Goal: Transaction & Acquisition: Subscribe to service/newsletter

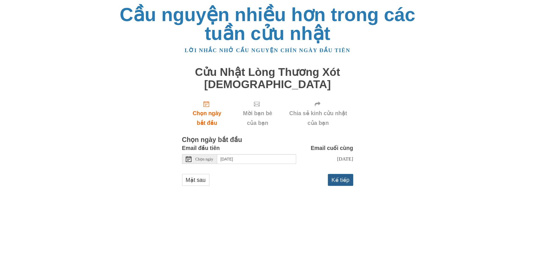
click at [343, 183] on font "Kế tiếp" at bounding box center [340, 180] width 18 height 6
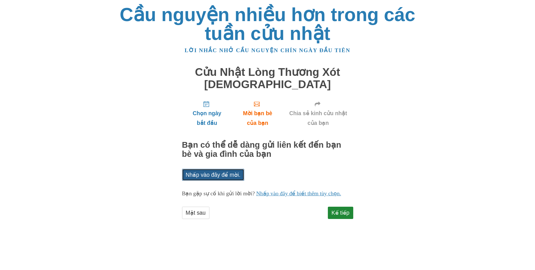
click at [222, 175] on font "Nhấp vào đây để mời." at bounding box center [213, 175] width 55 height 6
click at [345, 216] on font "Kế tiếp" at bounding box center [340, 213] width 18 height 6
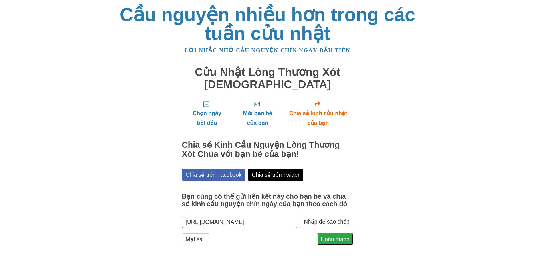
click at [341, 239] on font "Hoàn thành" at bounding box center [335, 239] width 29 height 6
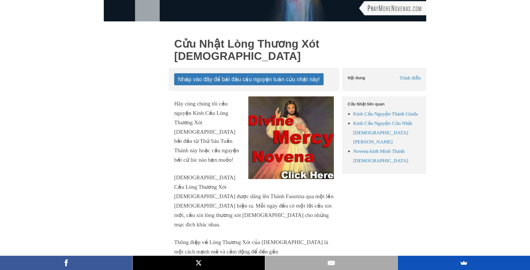
scroll to position [184, 0]
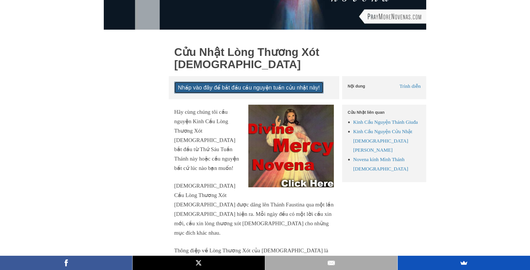
click at [271, 89] on font "Nhấp vào đây để bắt đầu cầu nguyện tuần cửu nhật này!" at bounding box center [249, 87] width 142 height 6
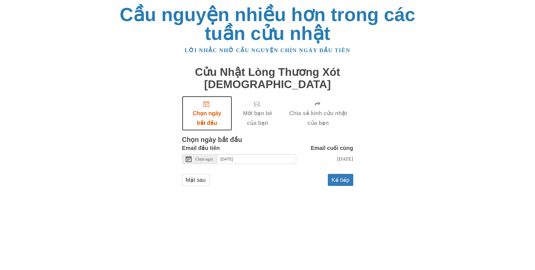
click at [212, 113] on font "Chọn ngày bắt đầu" at bounding box center [207, 118] width 29 height 16
click at [208, 106] on icon "Chọn ngày bắt đầu" at bounding box center [206, 104] width 6 height 6
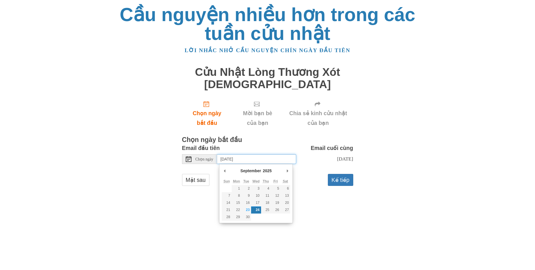
click at [242, 157] on input "[DATE]" at bounding box center [256, 159] width 79 height 10
type input "[DATE]"
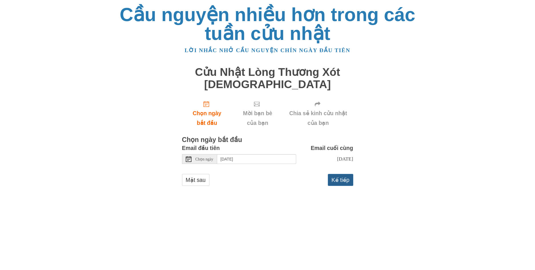
click at [338, 183] on font "Kế tiếp" at bounding box center [340, 180] width 18 height 6
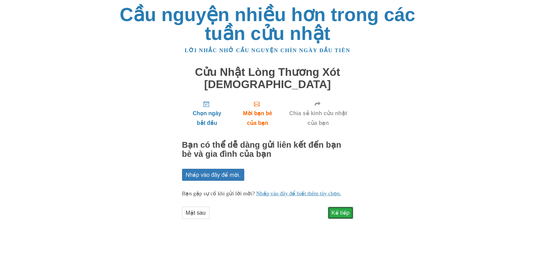
click at [341, 216] on font "Kế tiếp" at bounding box center [340, 213] width 18 height 6
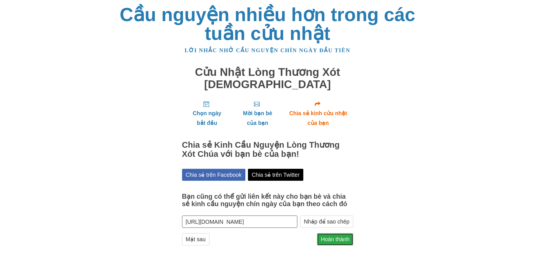
click at [336, 240] on font "Hoàn thành" at bounding box center [335, 239] width 29 height 6
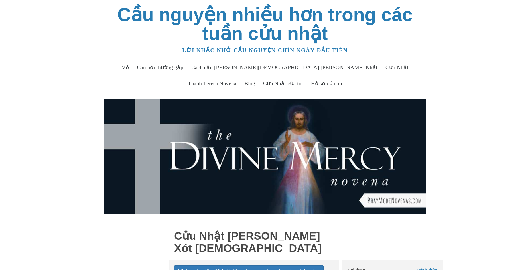
scroll to position [358, 0]
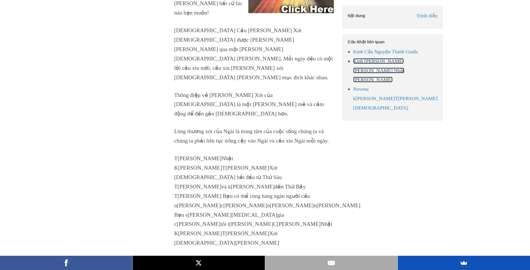
click at [395, 72] on font "Kinh [PERSON_NAME] [PERSON_NAME] Nhật [PERSON_NAME]" at bounding box center [378, 70] width 51 height 25
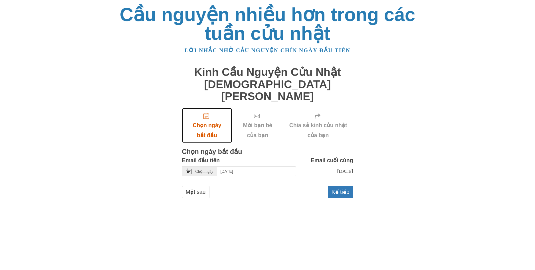
click at [205, 113] on icon "Chọn ngày bắt đầu" at bounding box center [206, 116] width 6 height 6
click at [208, 113] on icon "Chọn ngày bắt đầu" at bounding box center [206, 116] width 6 height 6
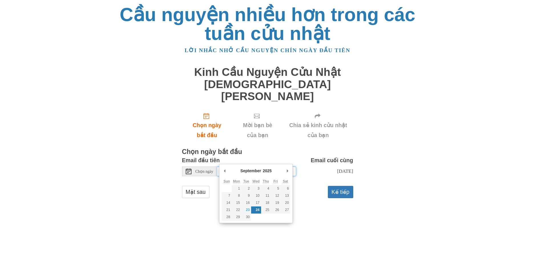
click at [263, 167] on input "[DATE]" at bounding box center [256, 172] width 79 height 10
click at [277, 203] on font "10" at bounding box center [277, 203] width 4 height 4
click at [276, 203] on font "10" at bounding box center [277, 203] width 4 height 4
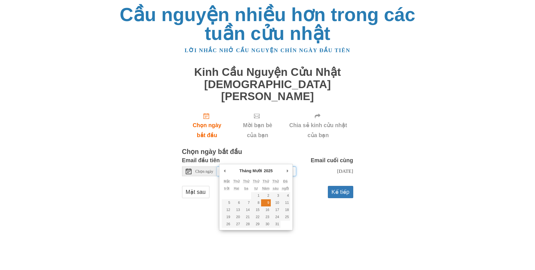
click at [268, 203] on font "9" at bounding box center [268, 203] width 2 height 4
click at [278, 201] on font "10" at bounding box center [277, 203] width 4 height 4
click at [272, 167] on input "Wednesday, September 24th" at bounding box center [256, 172] width 79 height 10
click at [265, 167] on input "Wednesday, September 24th" at bounding box center [256, 172] width 79 height 10
click at [206, 169] on font "Chọn ngày" at bounding box center [204, 171] width 18 height 4
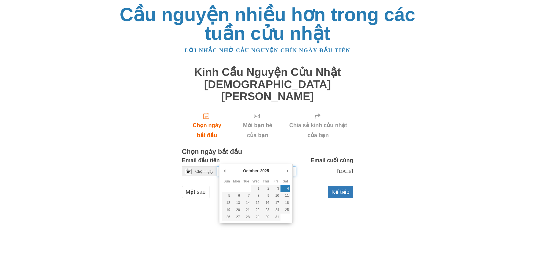
click at [269, 167] on input "Saturday, October 4th" at bounding box center [256, 172] width 79 height 10
type input "Saturday, October 11th"
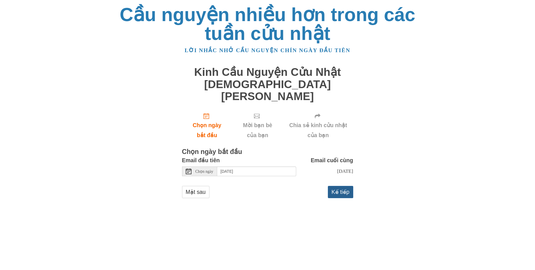
click at [341, 189] on font "Kế tiếp" at bounding box center [340, 192] width 18 height 6
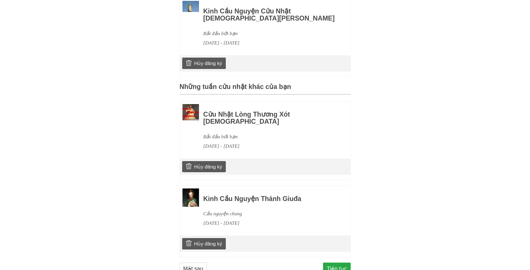
scroll to position [272, 0]
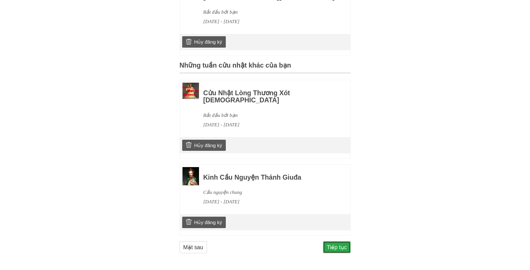
click at [339, 248] on font "Tiếp tục" at bounding box center [337, 247] width 20 height 6
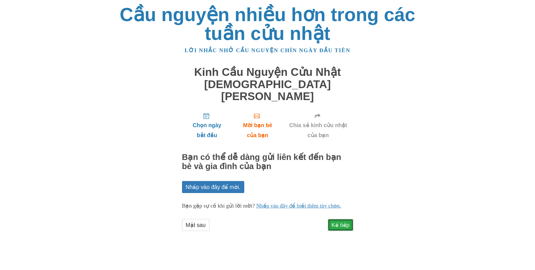
click at [337, 223] on font "Kế tiếp" at bounding box center [340, 225] width 18 height 6
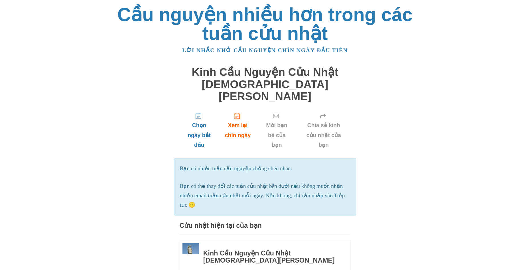
scroll to position [235, 0]
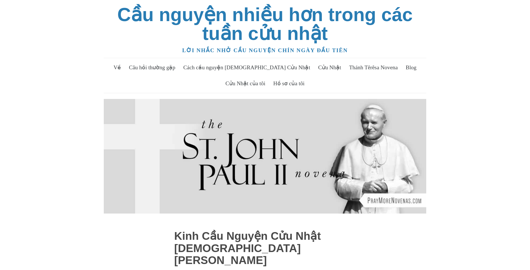
scroll to position [298, 0]
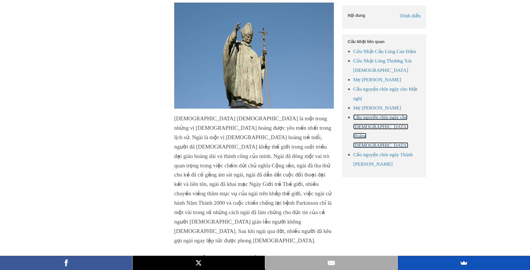
click at [386, 130] on font "Cầu nguyện chín ngày cho [DEMOGRAPHIC_DATA] Hoàng [DEMOGRAPHIC_DATA]" at bounding box center [380, 131] width 55 height 34
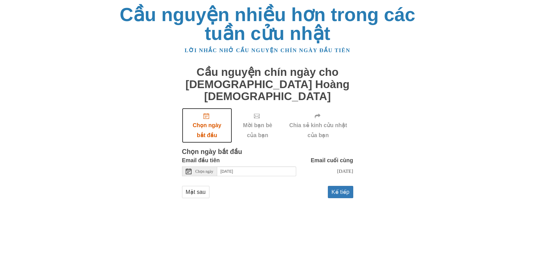
click at [205, 113] on icon "Chọn ngày bắt đầu" at bounding box center [206, 116] width 6 height 6
click at [287, 167] on input "[DATE]" at bounding box center [256, 172] width 79 height 10
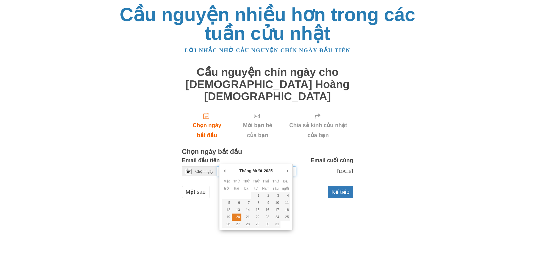
click at [236, 216] on font "20" at bounding box center [238, 217] width 4 height 4
click at [271, 170] on select "2015 2016 2017 2018 2019 2020 2021 2022 2023 2024 2025 2026 2027 2028 2029 2030…" at bounding box center [270, 171] width 15 height 6
click at [264, 167] on input "Tuesday, October 28th" at bounding box center [256, 172] width 79 height 10
click at [236, 217] on font "20" at bounding box center [238, 217] width 4 height 4
click at [238, 216] on font "20" at bounding box center [238, 217] width 4 height 4
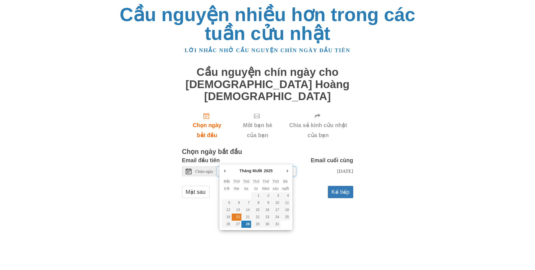
click at [238, 216] on font "20" at bounding box center [238, 217] width 4 height 4
type input "Monday, October 20th"
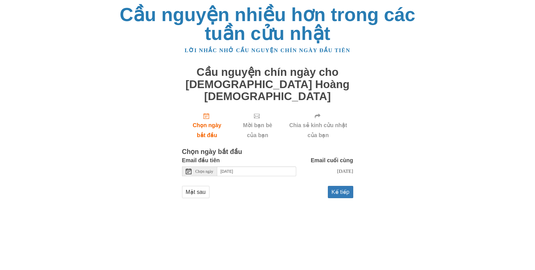
click at [240, 215] on html "Cầu nguyện nhiều hơn trong các tuần cửu nhật Lời nhắc nhở cầu nguyện chín ngày …" at bounding box center [267, 107] width 535 height 215
click at [263, 167] on input "Monday, October 20th" at bounding box center [256, 172] width 79 height 10
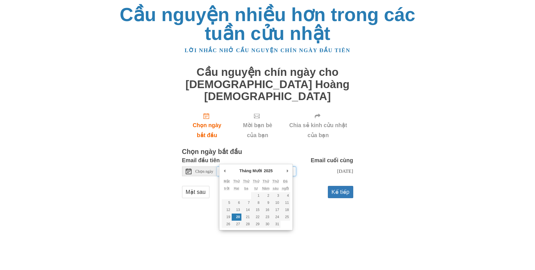
click at [239, 217] on font "20" at bounding box center [238, 217] width 4 height 4
click at [316, 203] on div "Cầu nguyện nhiều hơn trong các tuần cửu nhật Lời nhắc nhở cầu nguyện chín ngày …" at bounding box center [268, 107] width 334 height 215
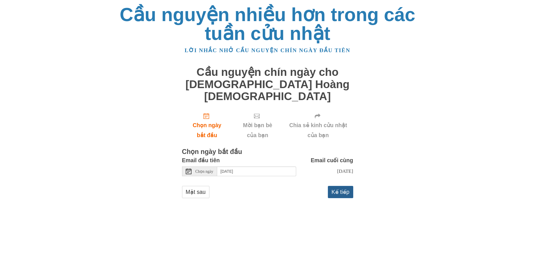
click at [338, 189] on font "Kế tiếp" at bounding box center [340, 192] width 18 height 6
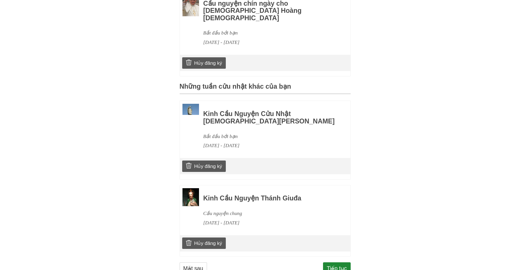
scroll to position [280, 0]
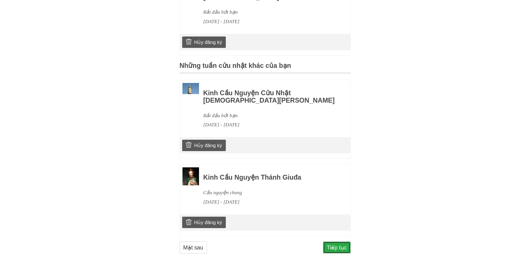
click at [336, 246] on font "Tiếp tục" at bounding box center [337, 247] width 20 height 6
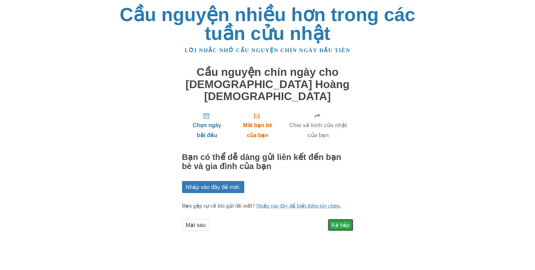
click at [343, 224] on font "Kế tiếp" at bounding box center [340, 225] width 18 height 6
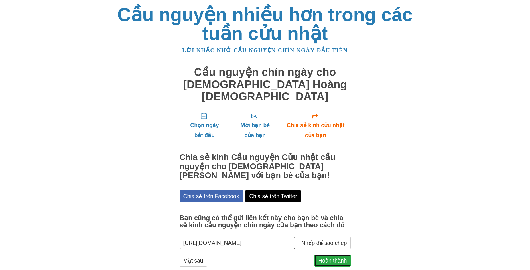
click at [336, 258] on font "Hoàn thành" at bounding box center [332, 261] width 29 height 6
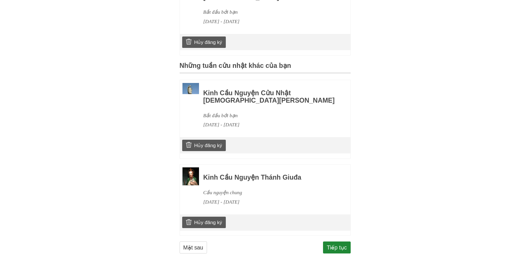
scroll to position [280, 0]
drag, startPoint x: 207, startPoint y: 223, endPoint x: 297, endPoint y: 32, distance: 211.5
click at [207, 223] on font "Hủy đăng ký" at bounding box center [208, 223] width 28 height 6
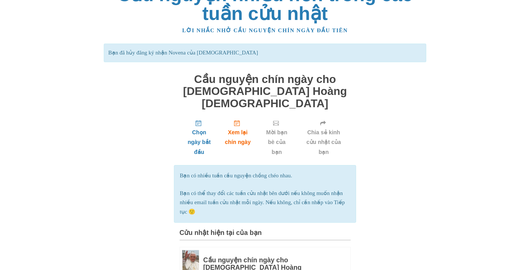
scroll to position [29, 0]
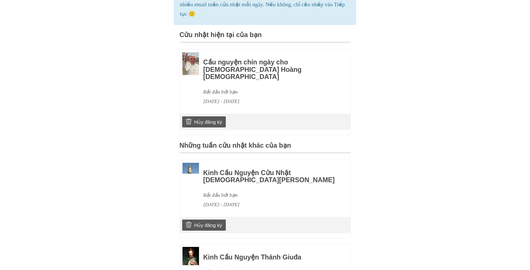
scroll to position [221, 0]
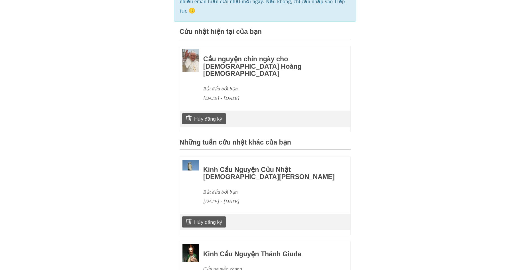
click at [279, 139] on font "Những tuần cửu nhật khác của bạn" at bounding box center [236, 142] width 112 height 7
click at [267, 174] on div "Kinh Cầu Nguyện Cửu Nhật Thánh Gioan Phaolô II Bắt đầu bởi bạn Ngày 11 tháng 10…" at bounding box center [269, 183] width 132 height 46
click at [320, 58] on div "Cầu nguyện chín ngày cho Đức Giáo Hoàng Benedict XVI Bắt đầu bởi bạn Ngày 20 th…" at bounding box center [269, 76] width 132 height 54
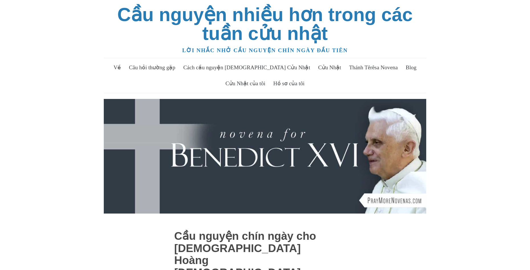
scroll to position [317, 0]
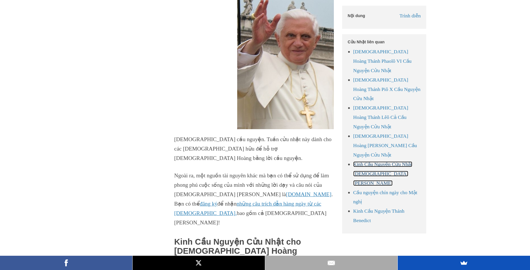
click at [392, 161] on font "Kinh Cầu Nguyện Cửu Nhật Thánh Gioan Phaolô II" at bounding box center [382, 173] width 59 height 25
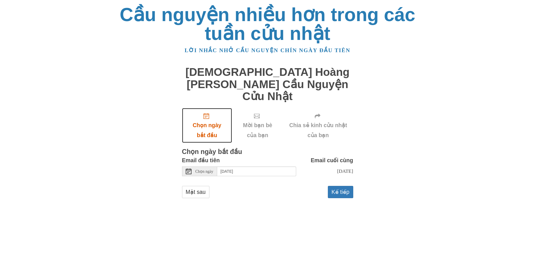
click at [209, 113] on use "Chọn ngày bắt đầu" at bounding box center [206, 116] width 6 height 6
click at [270, 167] on input "Wednesday, September 24th" at bounding box center [256, 172] width 79 height 10
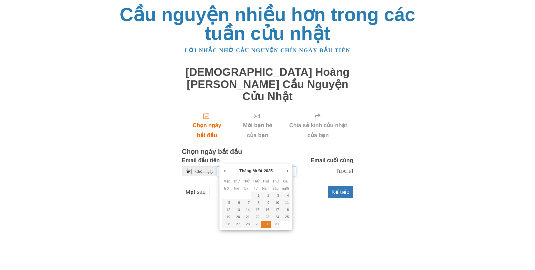
click at [265, 225] on font "30" at bounding box center [267, 224] width 4 height 4
click at [267, 225] on font "30" at bounding box center [267, 224] width 4 height 4
click at [279, 168] on div "Tháng Mười Tháng Một Tháng hai Bước đều Tháng tư Có thể Tháng sáu Tháng bảy Thá…" at bounding box center [256, 172] width 68 height 11
click at [278, 169] on div "Tháng Mười Tháng Một Tháng hai Bước đều Tháng tư Có thể Tháng sáu Tháng bảy Thá…" at bounding box center [256, 172] width 68 height 11
click at [274, 175] on div "Tháng Mười Tháng Một Tháng hai Bước đều Tháng tư Có thể Tháng sáu Tháng bảy Thá…" at bounding box center [256, 172] width 68 height 11
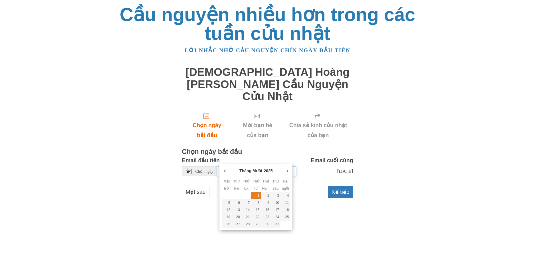
type input "Wednesday, October 1st"
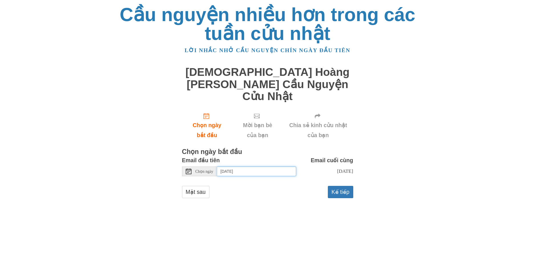
click at [269, 167] on input "Wednesday, October 1st" at bounding box center [256, 172] width 79 height 10
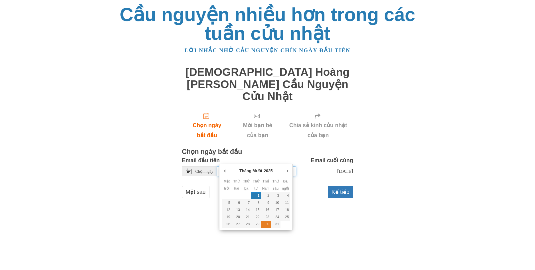
click at [267, 222] on font "30" at bounding box center [267, 224] width 4 height 4
click at [268, 224] on font "30" at bounding box center [267, 224] width 4 height 4
click at [268, 197] on font "2" at bounding box center [268, 196] width 2 height 4
click at [268, 224] on font "30" at bounding box center [267, 224] width 4 height 4
click at [331, 186] on button "Kế tiếp" at bounding box center [340, 192] width 25 height 12
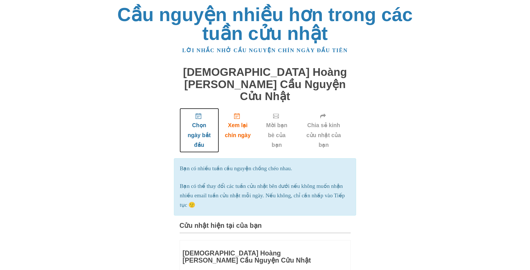
click at [203, 108] on link "Chọn ngày bắt đầu" at bounding box center [199, 130] width 39 height 44
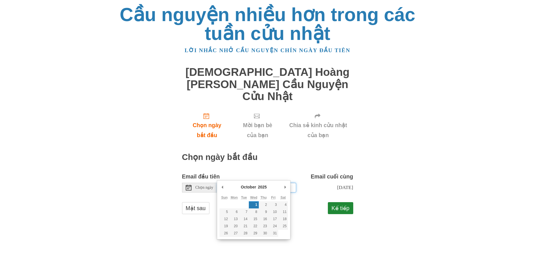
click at [278, 183] on input "[DATE]" at bounding box center [256, 188] width 79 height 10
click at [270, 183] on input "[DATE]" at bounding box center [256, 188] width 79 height 10
click at [265, 240] on font "30" at bounding box center [265, 240] width 4 height 4
click at [265, 239] on font "30" at bounding box center [265, 240] width 4 height 4
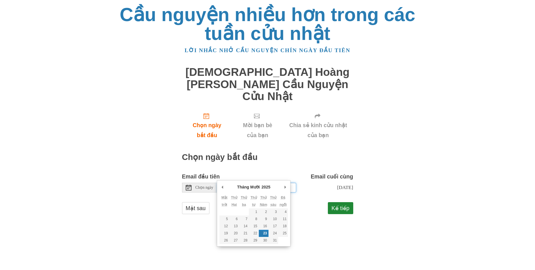
drag, startPoint x: 260, startPoint y: 174, endPoint x: 256, endPoint y: 174, distance: 4.3
click at [256, 183] on input "Thursday, October 23rd" at bounding box center [256, 188] width 79 height 10
type input "Tuesday, October 30th"
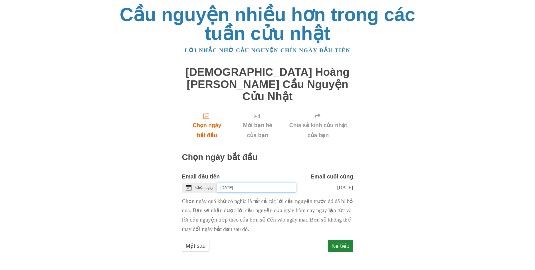
click at [263, 183] on input "Tuesday, October 30th" at bounding box center [256, 188] width 79 height 10
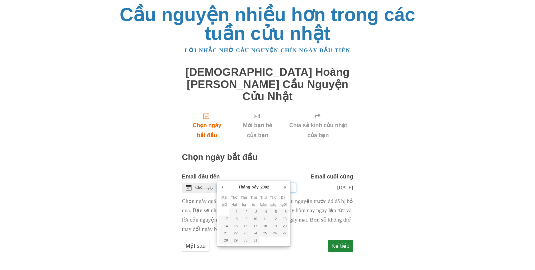
click at [269, 183] on input "Tuesday, October 30th" at bounding box center [256, 188] width 79 height 10
click at [269, 185] on select "1994 1995 1996 1997 1998 1999 2000 2001 2002 2003 2004 2005 2006 2007 2008 2009…" at bounding box center [266, 187] width 15 height 6
click at [263, 183] on input "Tuesday, October 30th" at bounding box center [256, 188] width 79 height 10
click at [274, 183] on input "Tuesday, October 30th" at bounding box center [256, 188] width 79 height 10
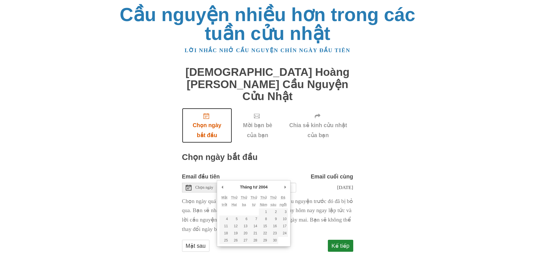
click at [207, 113] on icon "Chọn ngày bắt đầu" at bounding box center [206, 116] width 6 height 6
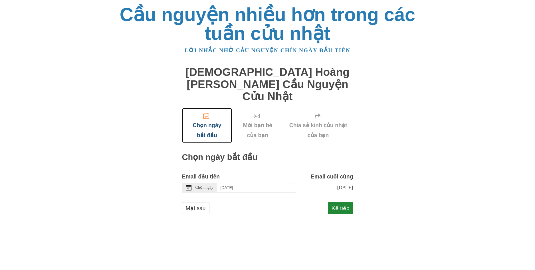
click at [207, 113] on icon "Chọn ngày bắt đầu" at bounding box center [206, 116] width 6 height 6
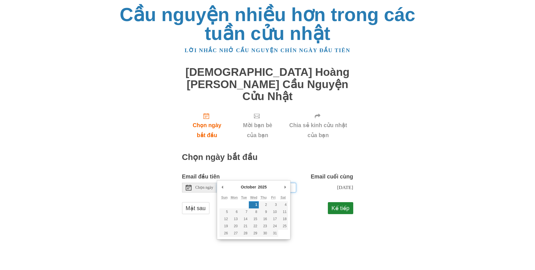
click at [271, 183] on input "Wednesday, October 1st" at bounding box center [256, 188] width 79 height 10
click at [264, 242] on font "30" at bounding box center [265, 240] width 4 height 4
click at [264, 241] on font "30" at bounding box center [265, 240] width 4 height 4
click at [265, 240] on font "30" at bounding box center [265, 240] width 4 height 4
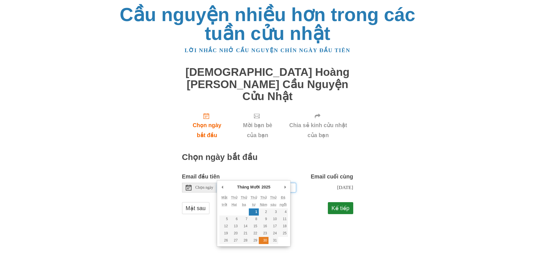
click at [265, 240] on font "30" at bounding box center [265, 240] width 4 height 4
click at [262, 183] on input "Wednesday, October 1st" at bounding box center [256, 188] width 79 height 10
click at [275, 183] on input "Wednesday, October 30st" at bounding box center [256, 188] width 79 height 10
click at [267, 240] on font "30" at bounding box center [265, 240] width 4 height 4
click at [266, 240] on font "30" at bounding box center [265, 240] width 4 height 4
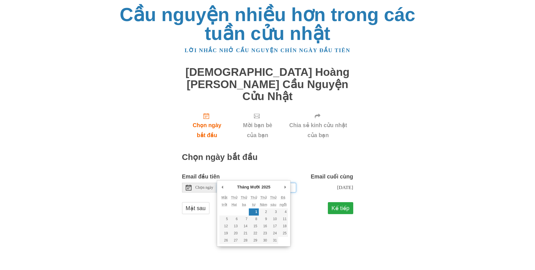
type input "Tuesday, October 30th"
click at [339, 198] on form "Email đầu tiên Chọn ngày Tuesday, October 30th Email cuối cùng Thứ sáu, ngày 10…" at bounding box center [267, 196] width 171 height 48
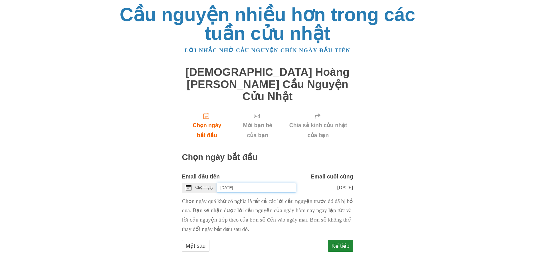
click at [269, 183] on input "Tuesday, October 30th" at bounding box center [256, 188] width 79 height 10
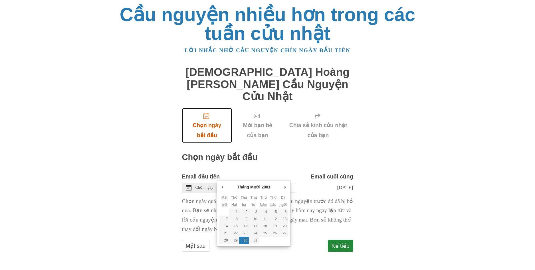
click at [207, 120] on font "Chọn ngày bắt đầu" at bounding box center [207, 130] width 39 height 20
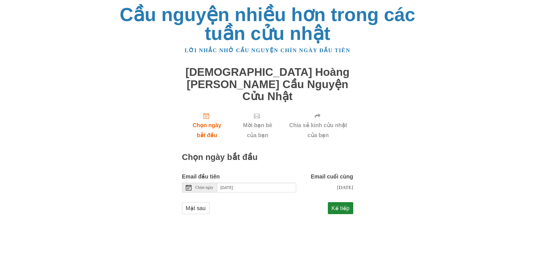
click at [424, 82] on div "Cầu nguyện nhiều hơn trong các tuần cửu nhật Lời nhắc nhở cầu nguyện chín ngày …" at bounding box center [268, 115] width 334 height 231
click at [266, 183] on input "[DATE]" at bounding box center [256, 188] width 79 height 10
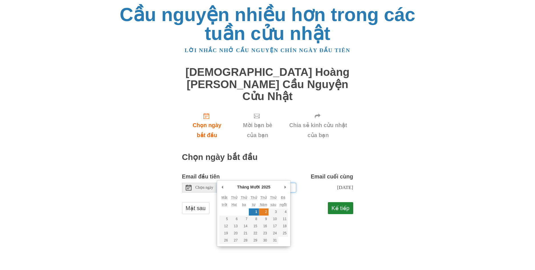
type input "[DATE]"
click at [264, 183] on input "[DATE]" at bounding box center [256, 188] width 79 height 10
click at [275, 213] on font "3" at bounding box center [276, 212] width 2 height 4
click at [275, 212] on font "3" at bounding box center [276, 212] width 2 height 4
click at [271, 183] on input "Thursday, October 2nd" at bounding box center [256, 188] width 79 height 10
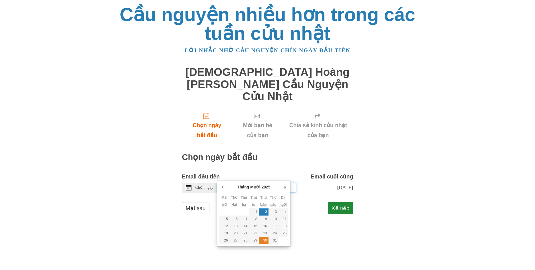
click at [266, 239] on font "30" at bounding box center [265, 240] width 4 height 4
click at [435, 112] on body "Cầu nguyện nhiều hơn trong các tuần cửu nhật Lời nhắc nhở cầu nguyện chín ngày …" at bounding box center [267, 115] width 535 height 231
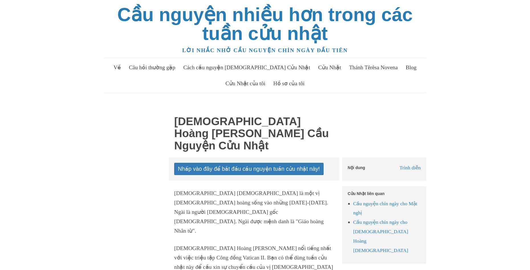
scroll to position [120, 0]
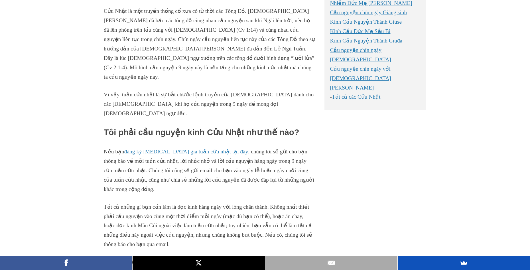
scroll to position [206, 0]
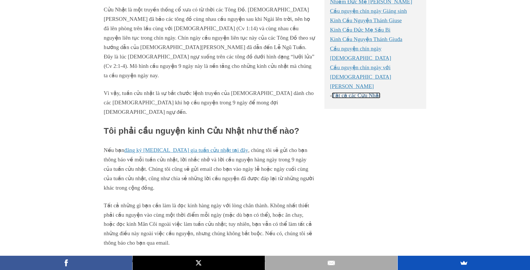
click at [362, 92] on font "Tất cả các Cửu Nhật" at bounding box center [356, 95] width 49 height 6
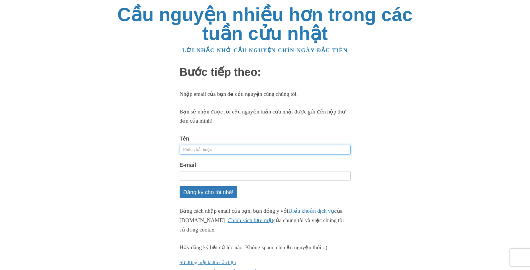
drag, startPoint x: 0, startPoint y: 0, endPoint x: 198, endPoint y: 149, distance: 247.5
click at [198, 149] on input "Tên" at bounding box center [265, 150] width 171 height 10
type input "[PERSON_NAME]"
click at [196, 176] on input "E-mail" at bounding box center [265, 176] width 171 height 10
type input "[EMAIL_ADDRESS][DOMAIN_NAME]"
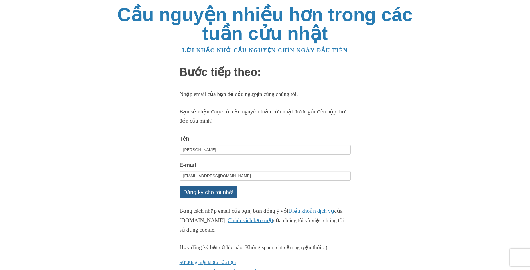
click at [217, 191] on font "Đăng ký cho tôi nhé!" at bounding box center [208, 192] width 50 height 6
